Goal: Navigation & Orientation: Find specific page/section

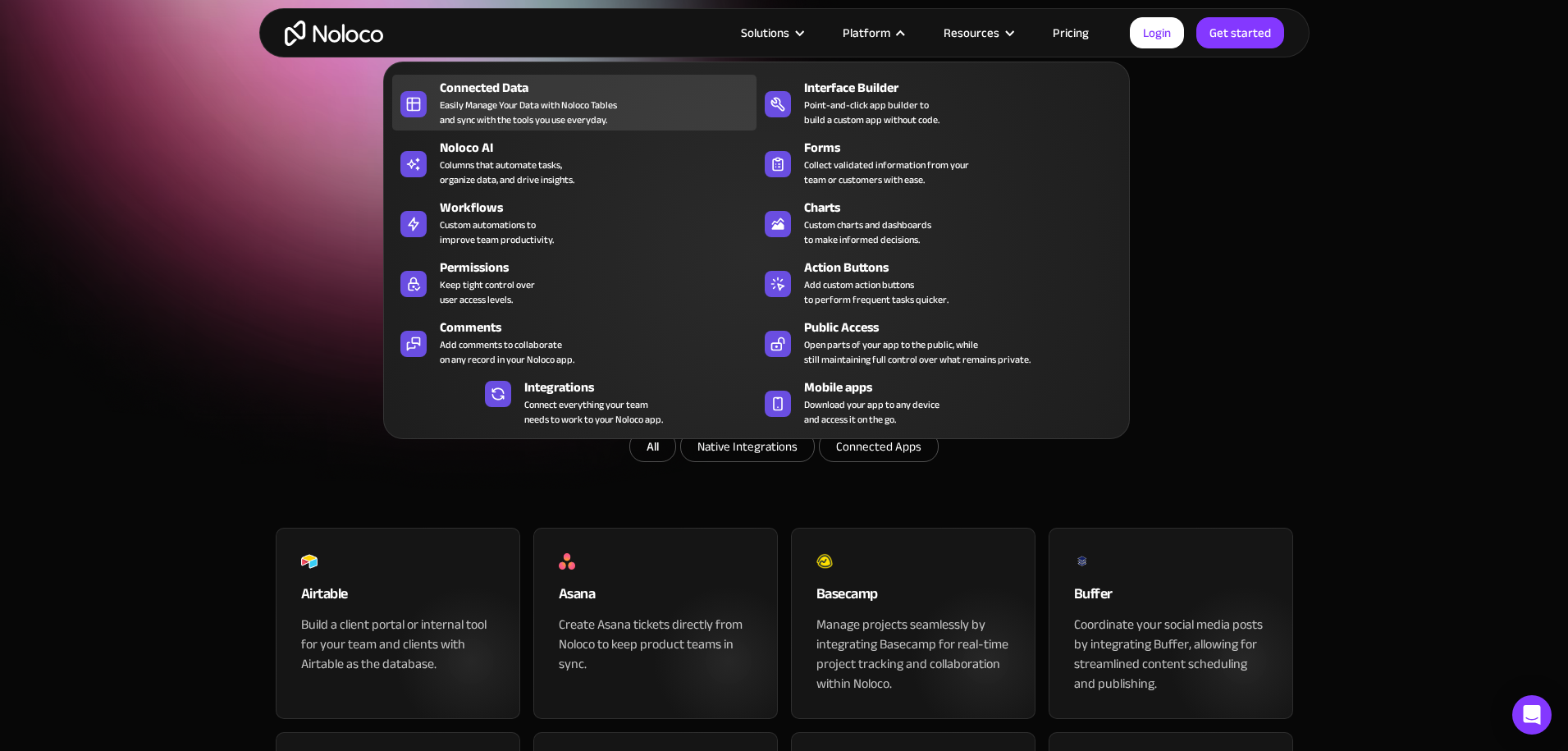
scroll to position [13, 0]
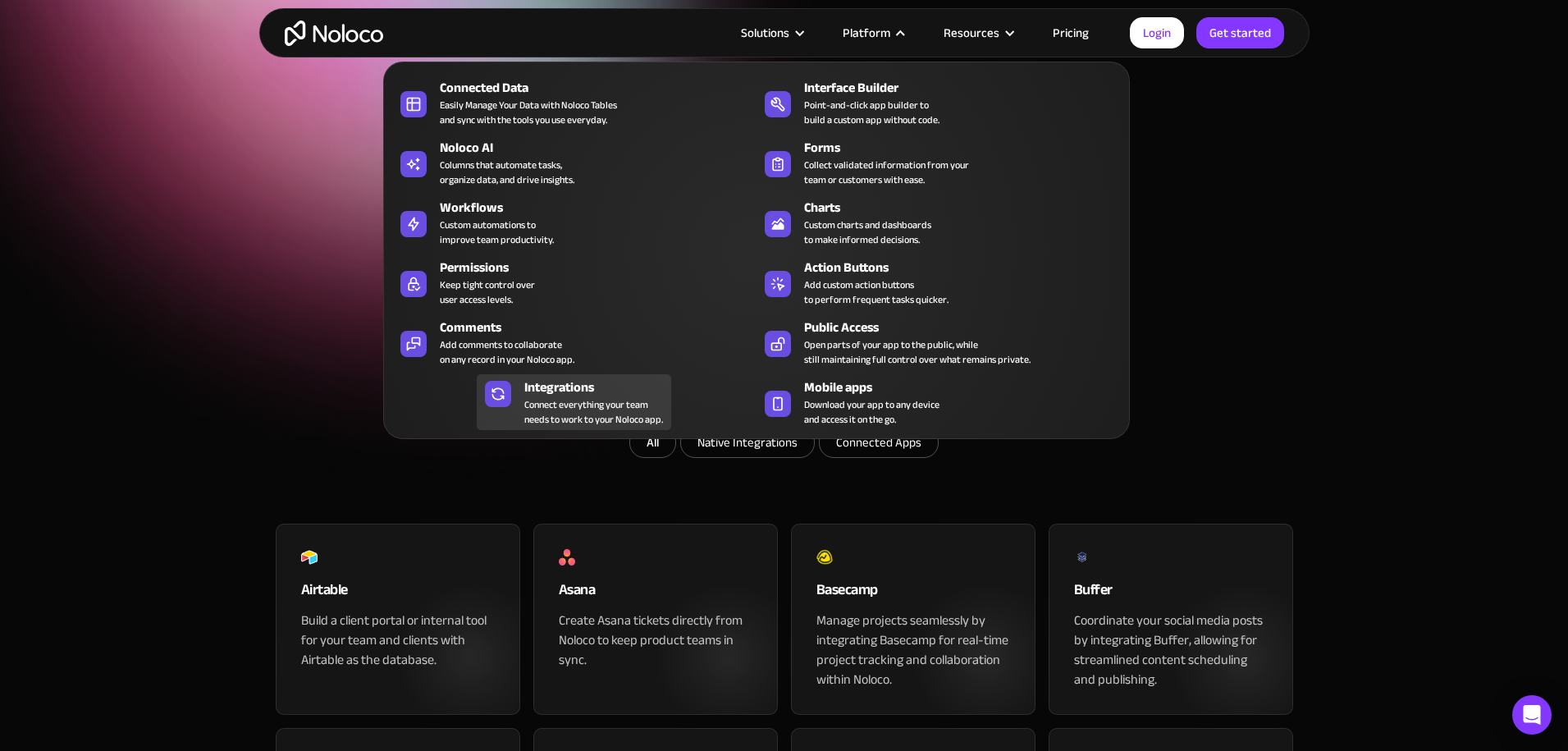
click at [595, 390] on div "Integrations" at bounding box center [601, 388] width 154 height 20
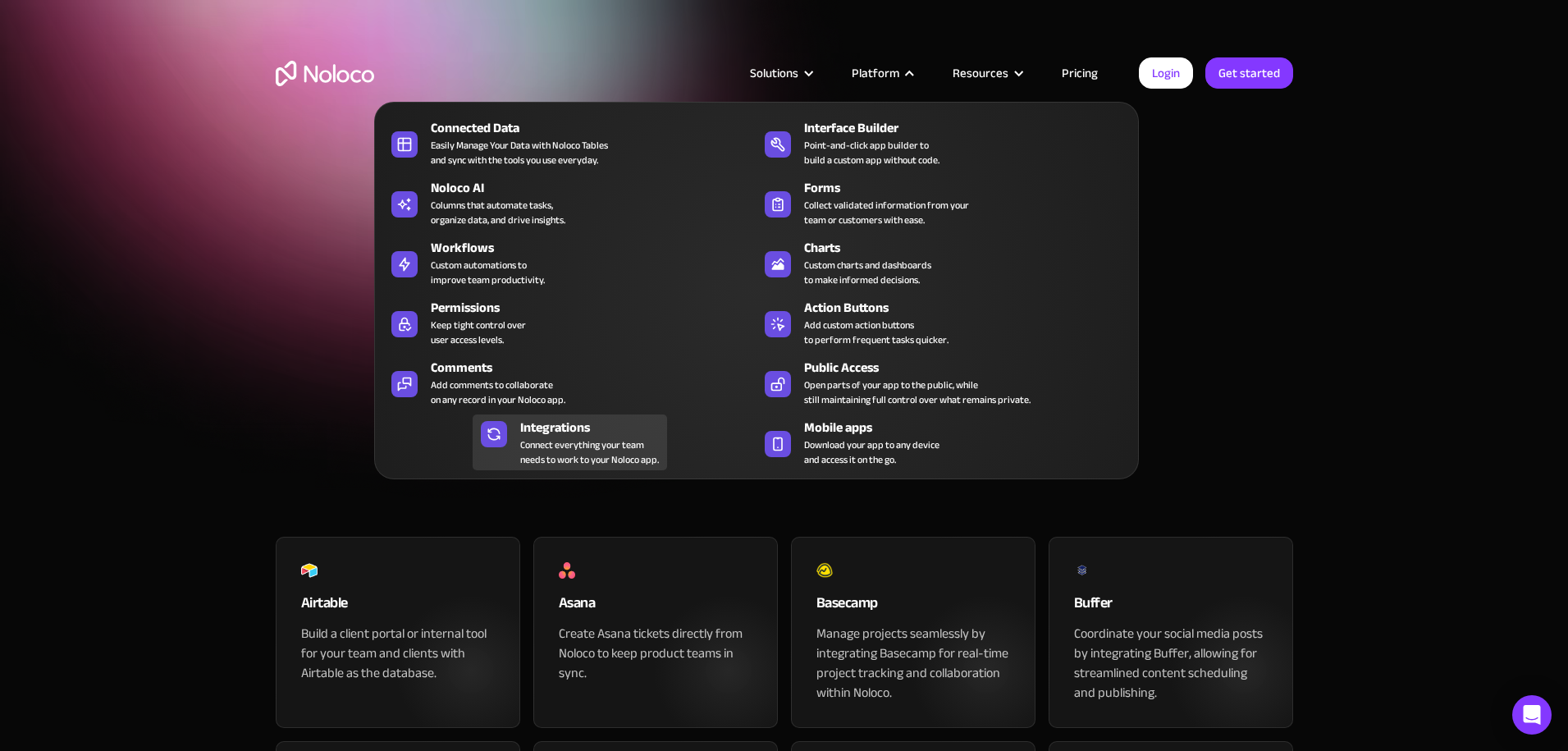
click at [535, 425] on div "Integrations" at bounding box center [597, 428] width 154 height 20
